Goal: Navigation & Orientation: Find specific page/section

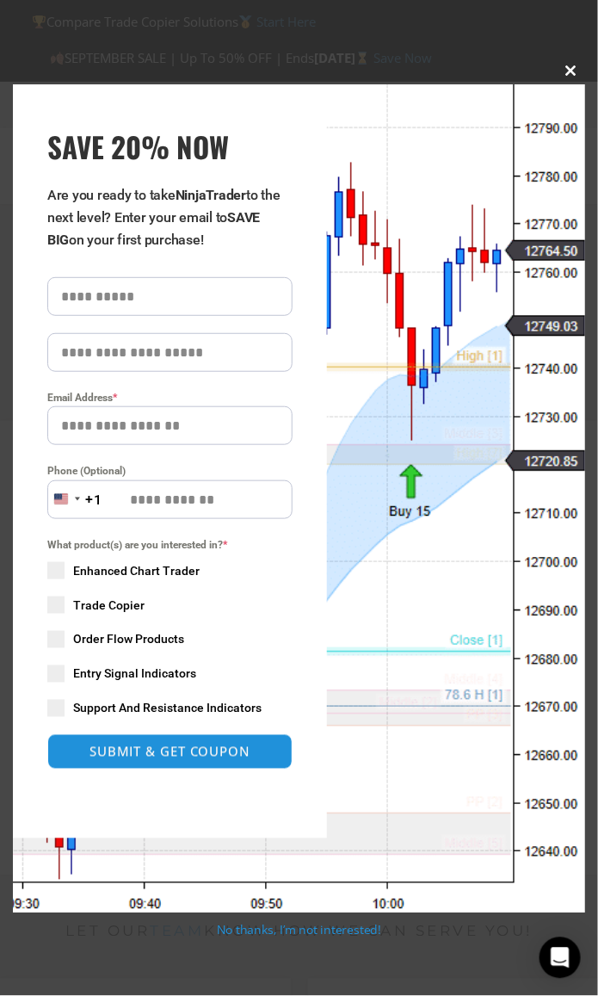
type input "**********"
click at [571, 72] on span "SAVE 20% NOW popup" at bounding box center [572, 70] width 28 height 10
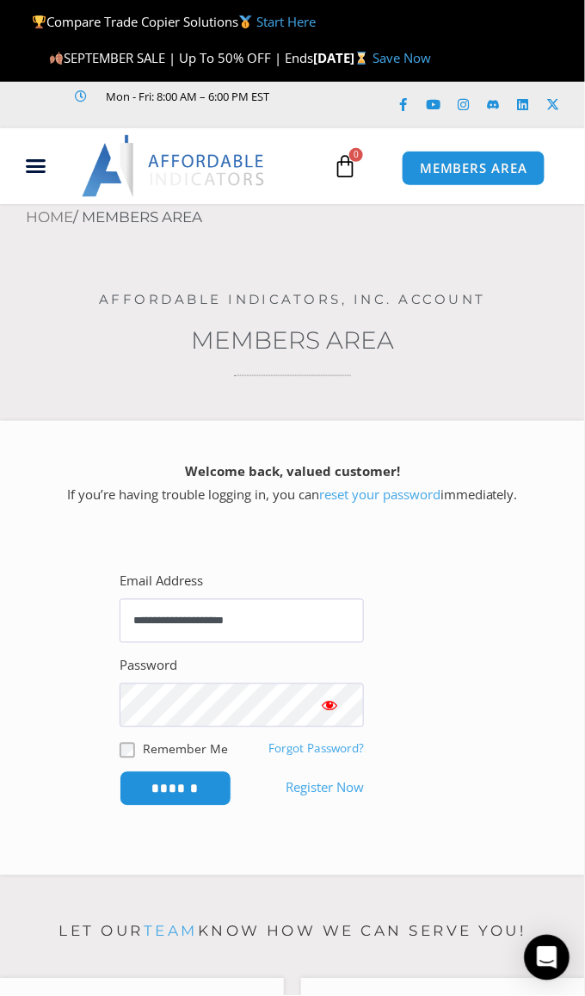
click at [550, 954] on icon "Open Intercom Messenger" at bounding box center [547, 958] width 20 height 22
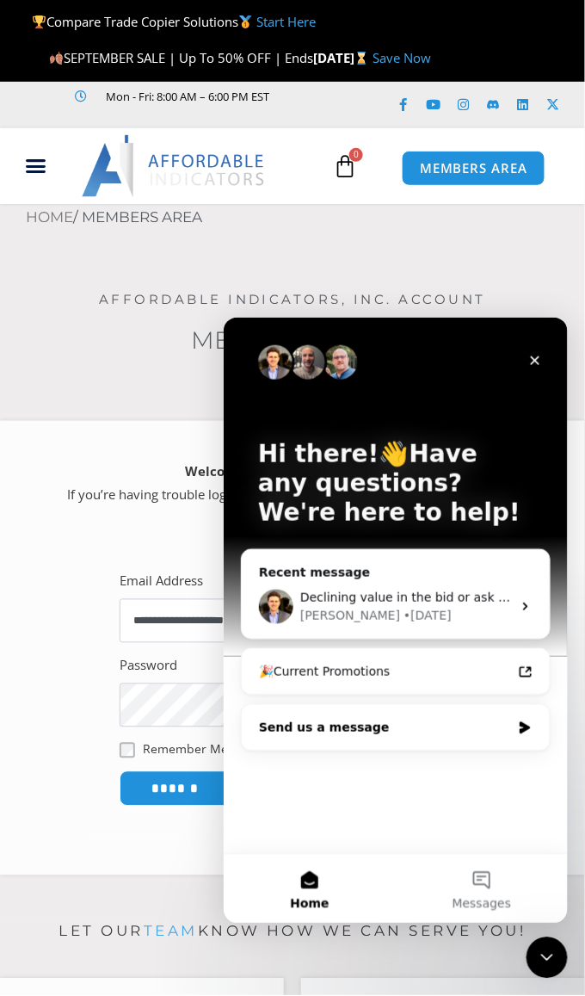
click at [522, 723] on icon "Intercom messenger" at bounding box center [524, 727] width 10 height 12
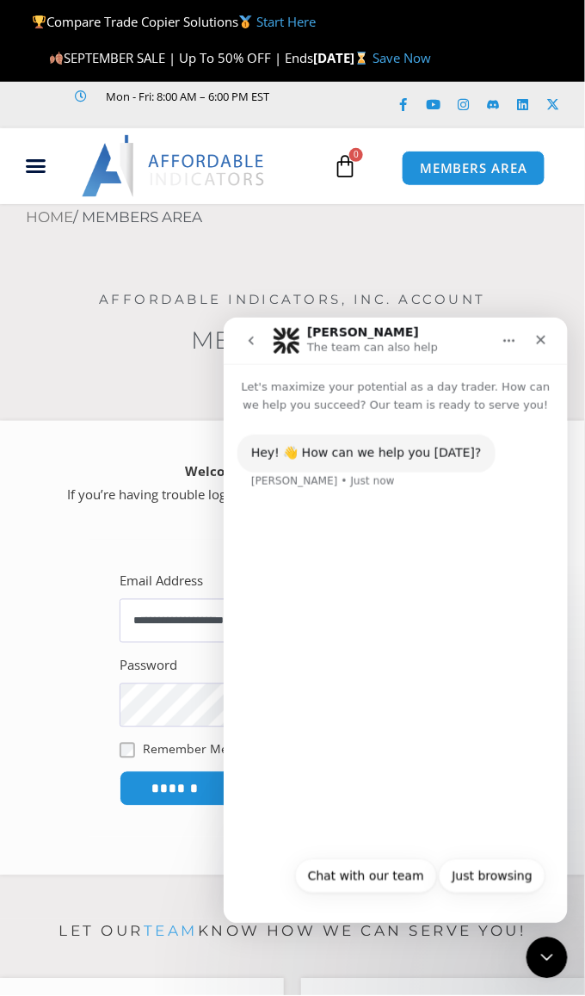
click at [249, 335] on icon "go back" at bounding box center [251, 340] width 14 height 14
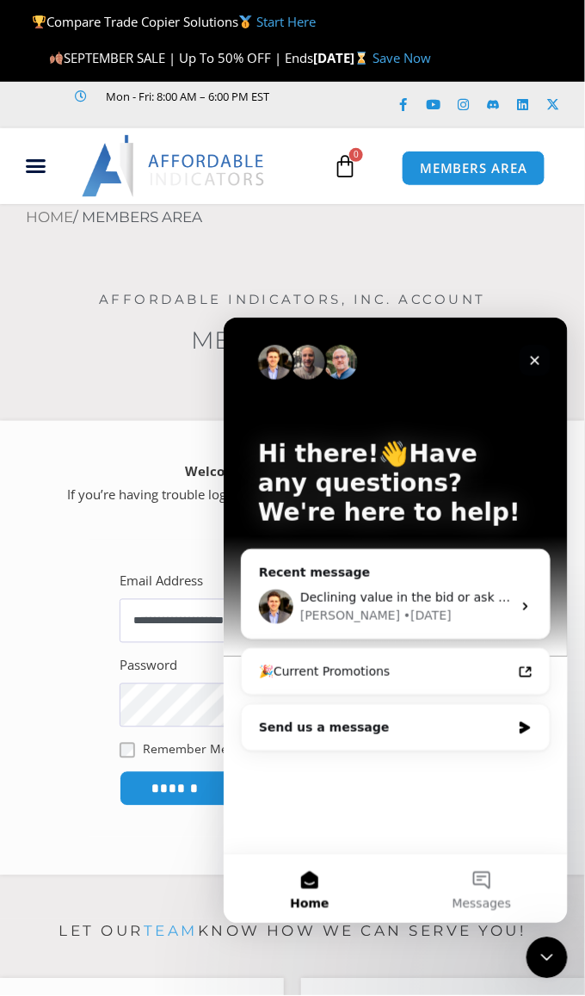
click at [535, 357] on icon "Close" at bounding box center [534, 359] width 9 height 9
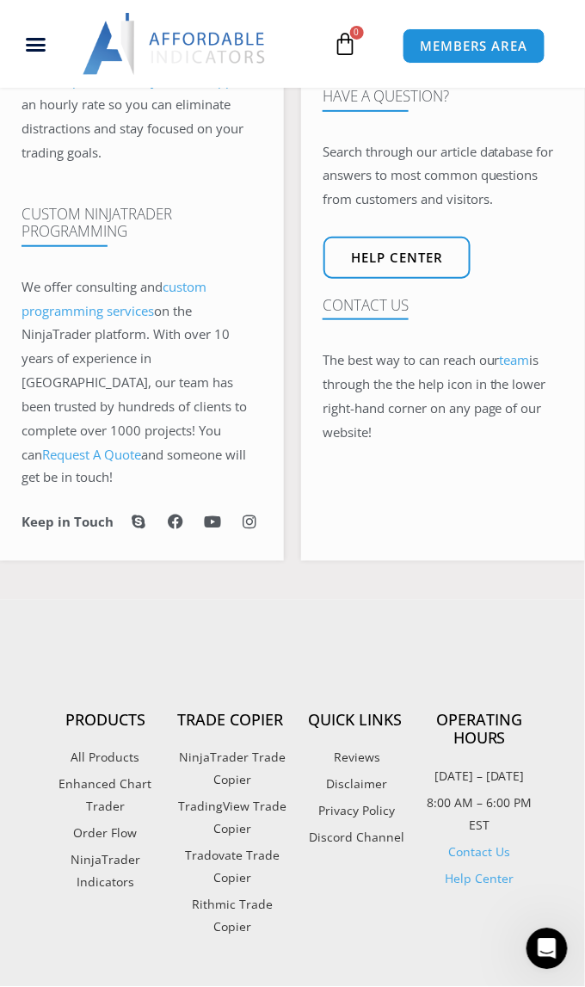
scroll to position [1033, 0]
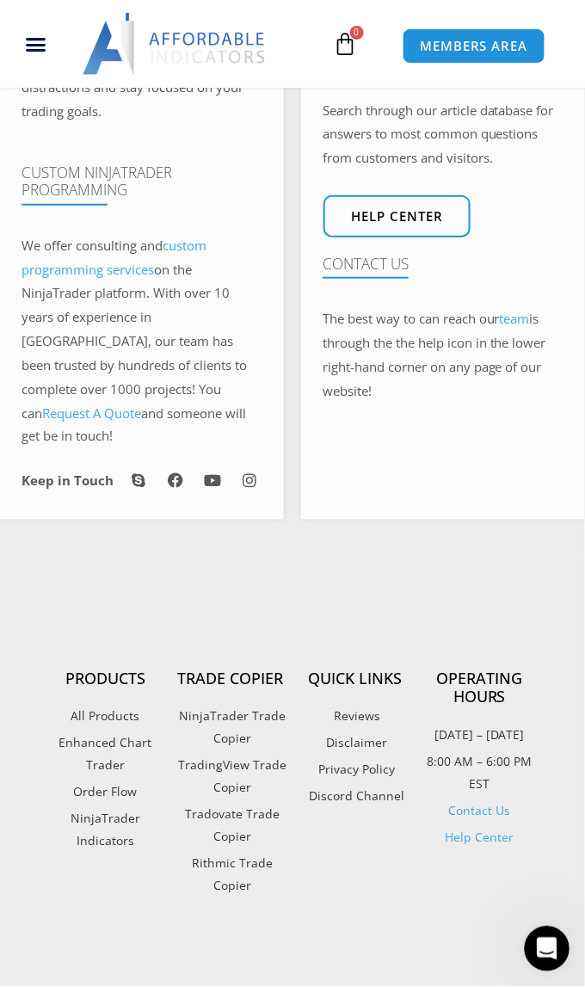
click at [543, 936] on icon "Open Intercom Messenger" at bounding box center [545, 946] width 28 height 28
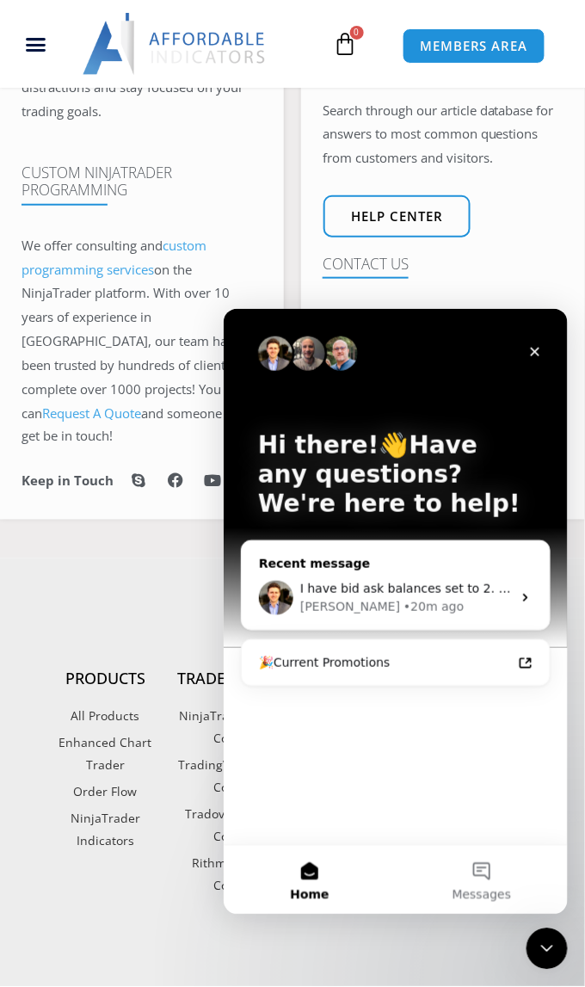
click at [521, 595] on icon "Intercom messenger" at bounding box center [525, 597] width 14 height 14
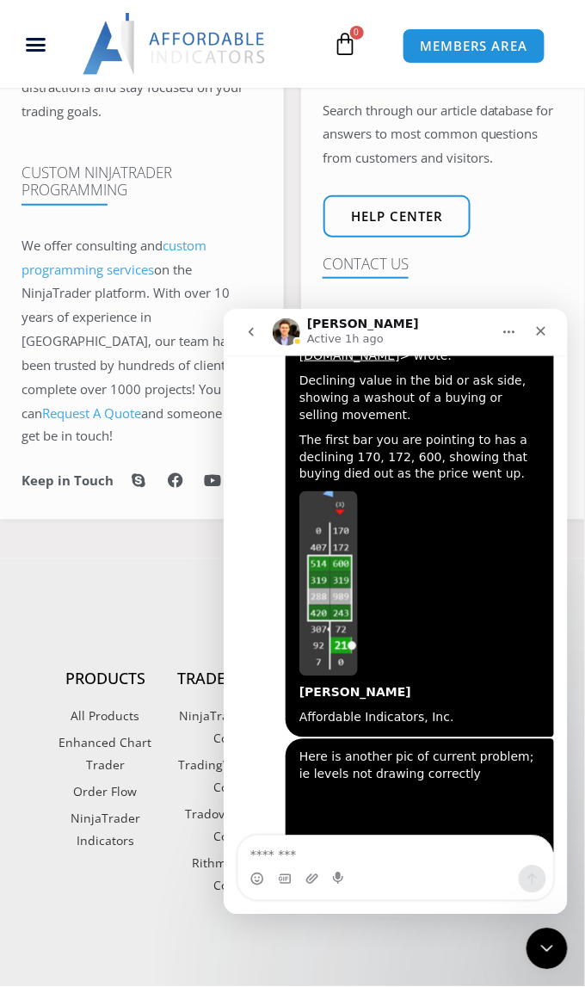
scroll to position [3073, 0]
